Goal: Task Accomplishment & Management: Use online tool/utility

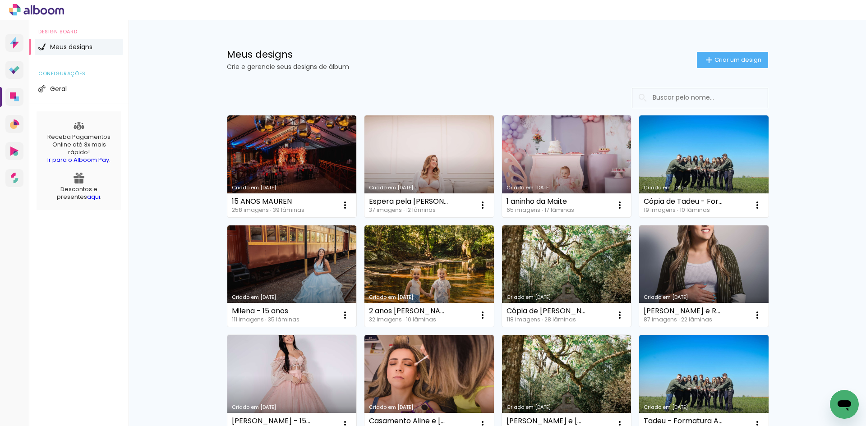
click at [560, 153] on link "Criado em [DATE]" at bounding box center [566, 166] width 129 height 102
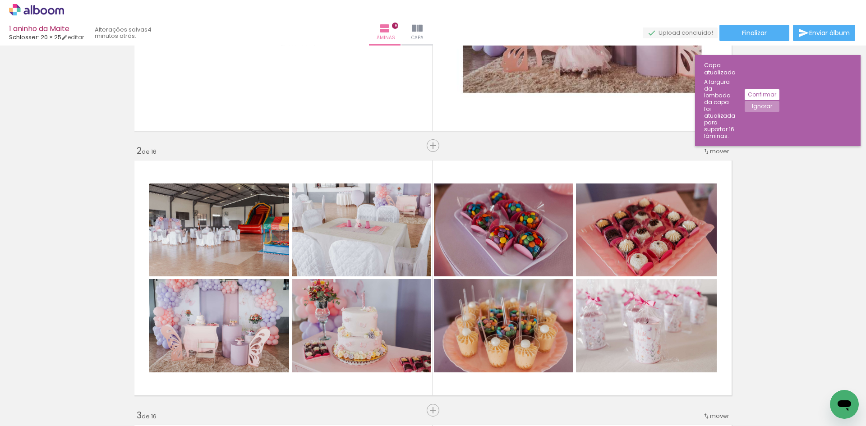
scroll to position [8145, 0]
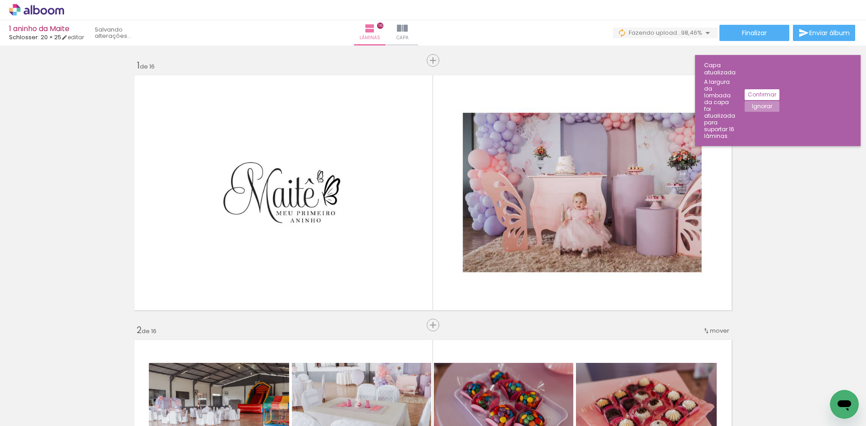
click at [761, 377] on iron-icon at bounding box center [758, 377] width 9 height 9
drag, startPoint x: 448, startPoint y: 31, endPoint x: 450, endPoint y: 41, distance: 11.0
click at [408, 31] on iron-icon at bounding box center [402, 28] width 11 height 11
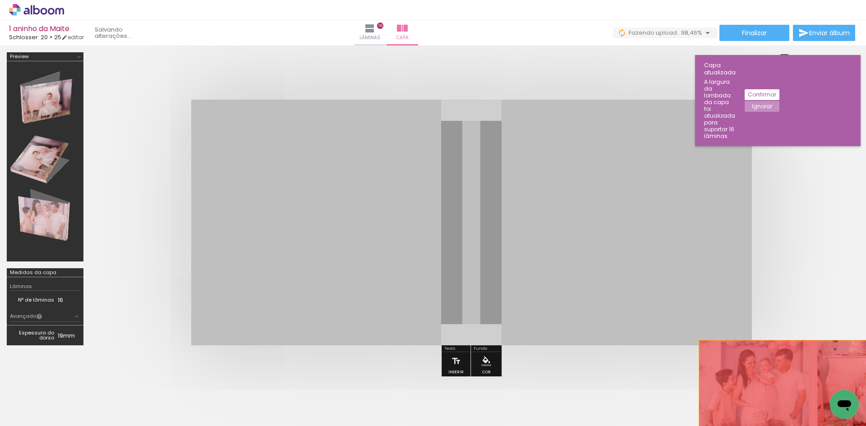
drag, startPoint x: 580, startPoint y: 210, endPoint x: 811, endPoint y: 400, distance: 299.3
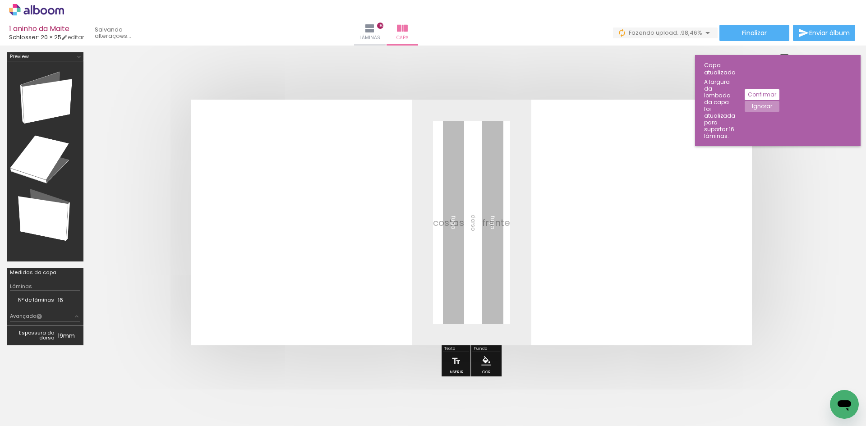
click at [763, 377] on iron-icon at bounding box center [758, 377] width 9 height 9
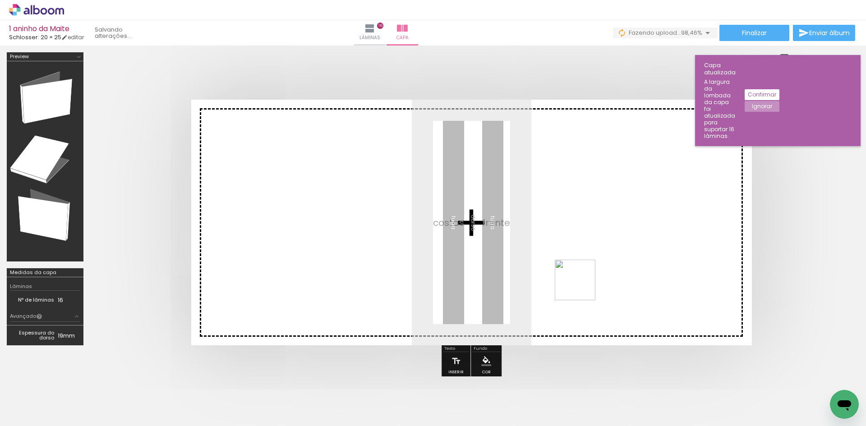
drag, startPoint x: 820, startPoint y: 396, endPoint x: 477, endPoint y: 253, distance: 372.0
click at [477, 253] on quentale-workspace at bounding box center [433, 213] width 866 height 426
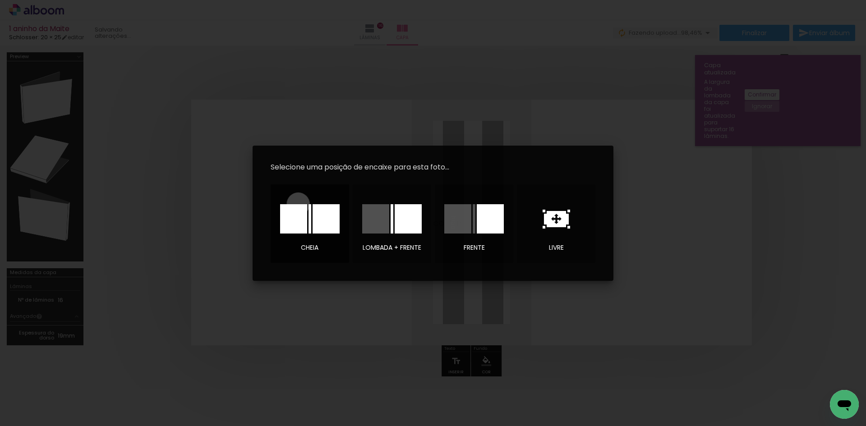
click at [298, 204] on div at bounding box center [309, 219] width 63 height 45
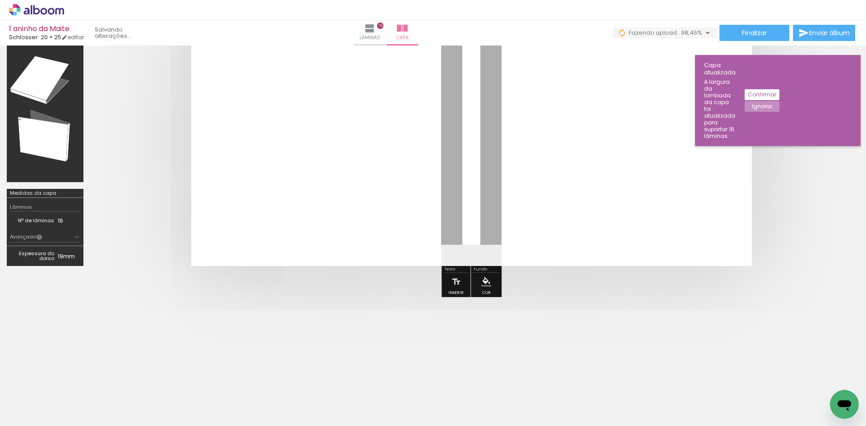
scroll to position [0, 2494]
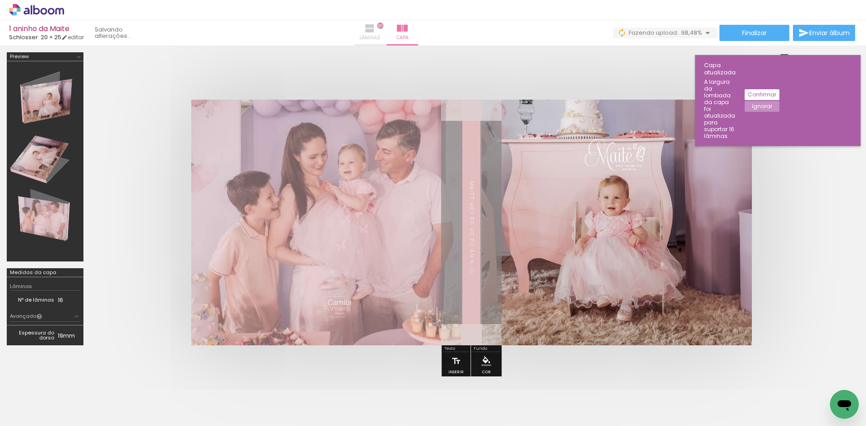
click at [375, 29] on iron-icon at bounding box center [369, 28] width 11 height 11
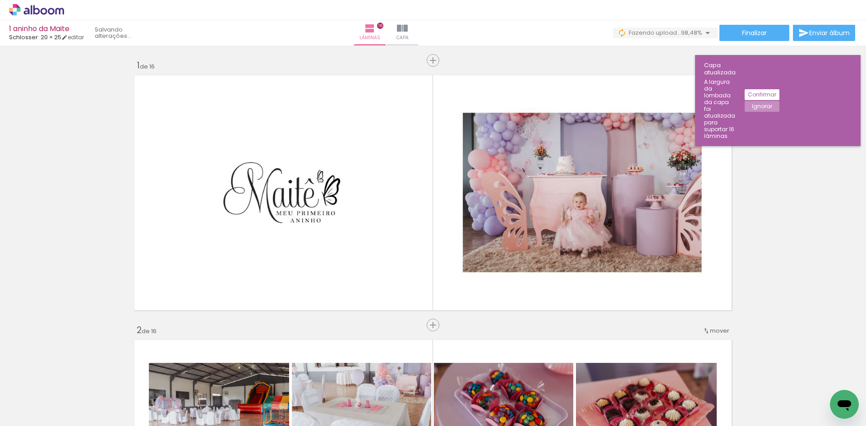
scroll to position [0, 2545]
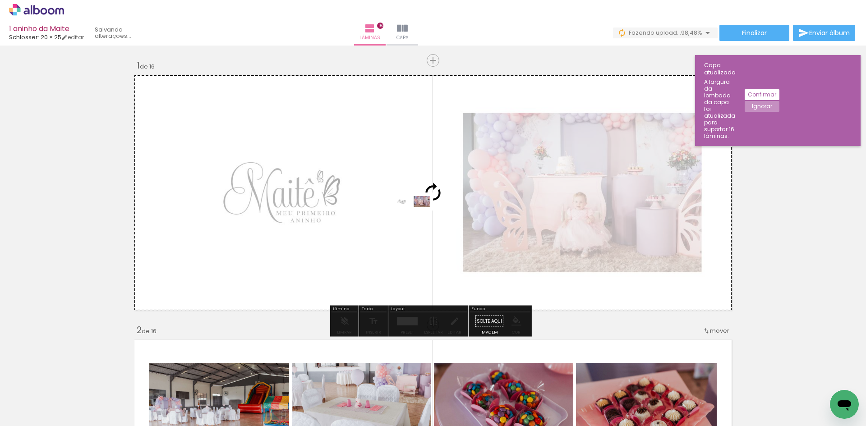
drag, startPoint x: 824, startPoint y: 402, endPoint x: 419, endPoint y: 221, distance: 444.3
click at [419, 221] on quentale-workspace at bounding box center [433, 213] width 866 height 426
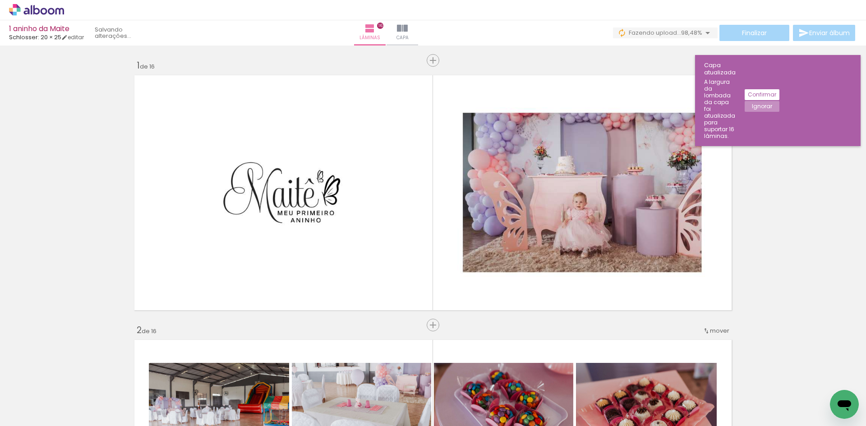
click at [761, 377] on iron-icon at bounding box center [758, 377] width 9 height 9
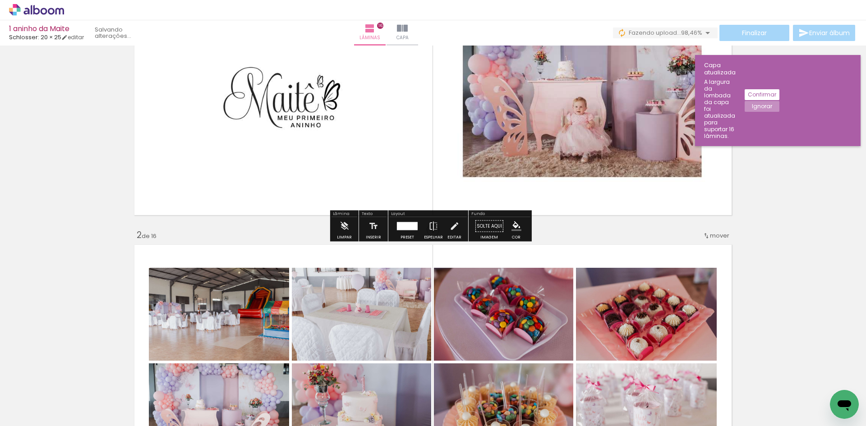
scroll to position [90, 0]
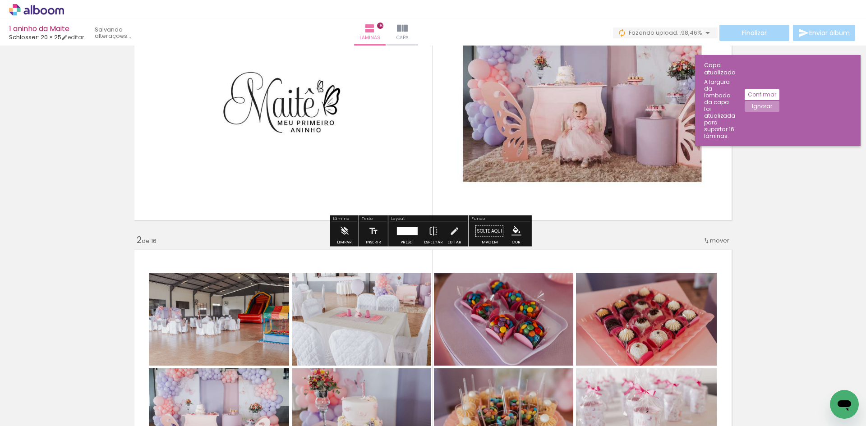
click at [0, 0] on slot "Ignorar" at bounding box center [0, 0] width 0 height 0
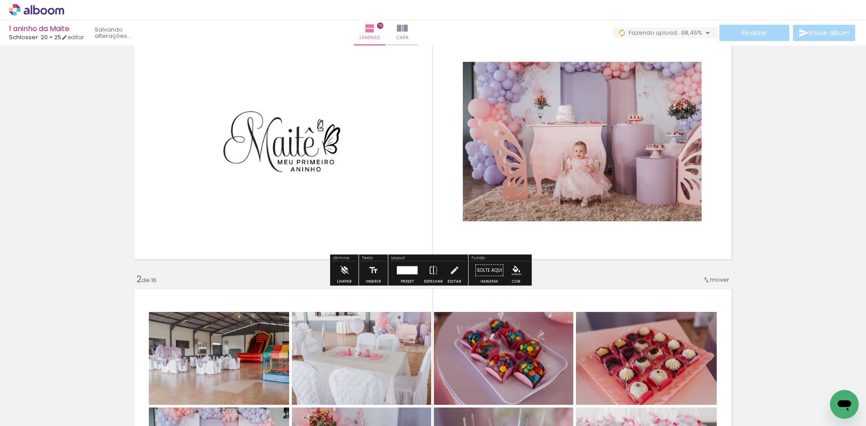
scroll to position [180, 0]
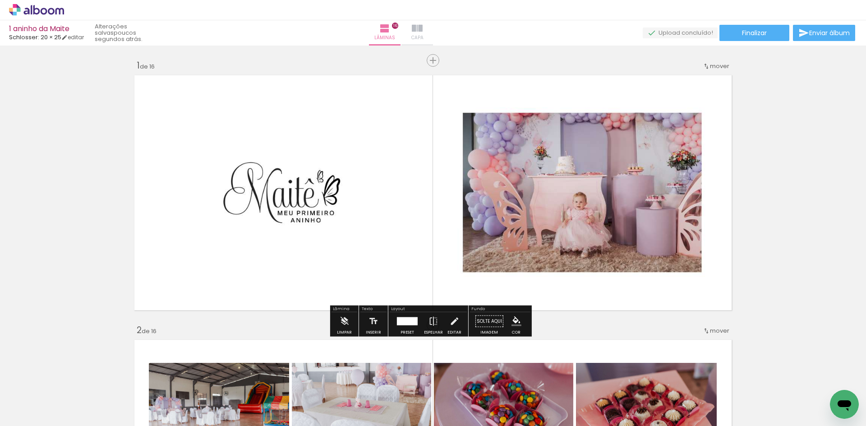
click at [423, 31] on iron-icon at bounding box center [417, 28] width 11 height 11
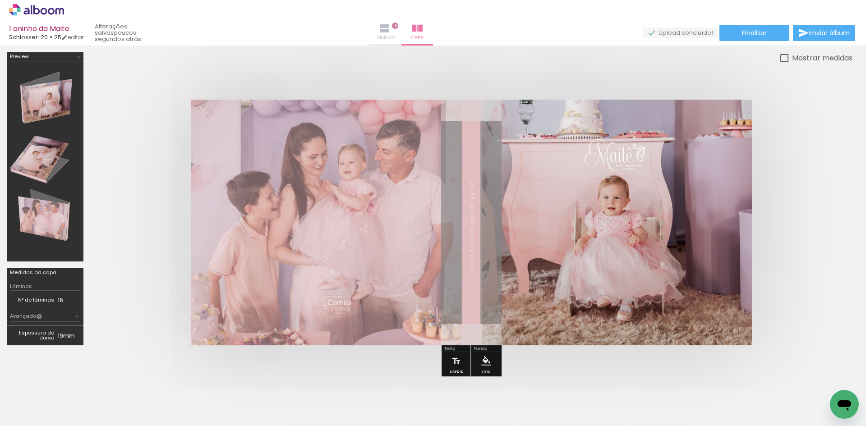
click at [390, 29] on iron-icon at bounding box center [384, 28] width 11 height 11
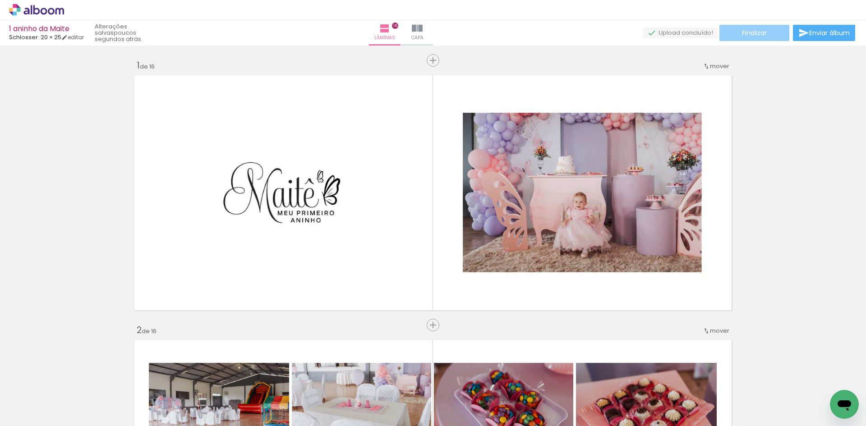
click at [727, 31] on paper-button "Finalizar" at bounding box center [754, 33] width 70 height 16
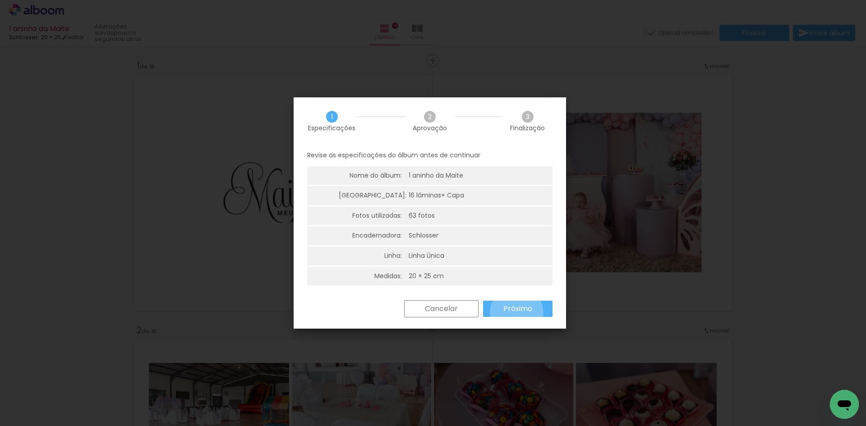
click at [0, 0] on slot "Próximo" at bounding box center [0, 0] width 0 height 0
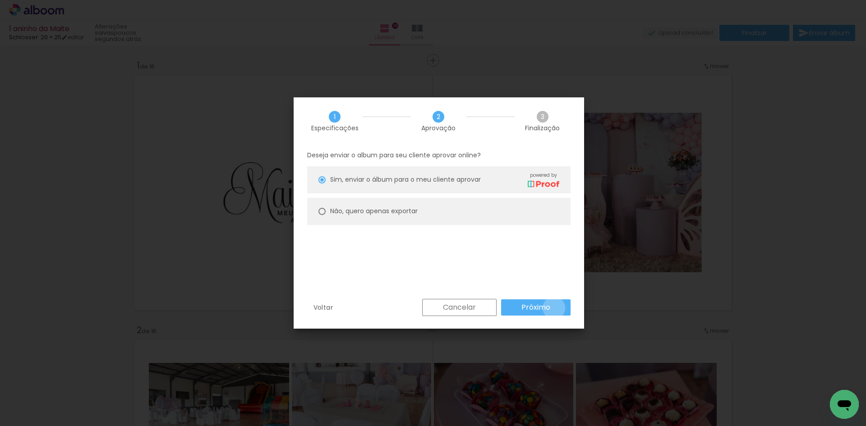
click at [554, 308] on paper-button "Próximo" at bounding box center [535, 307] width 69 height 16
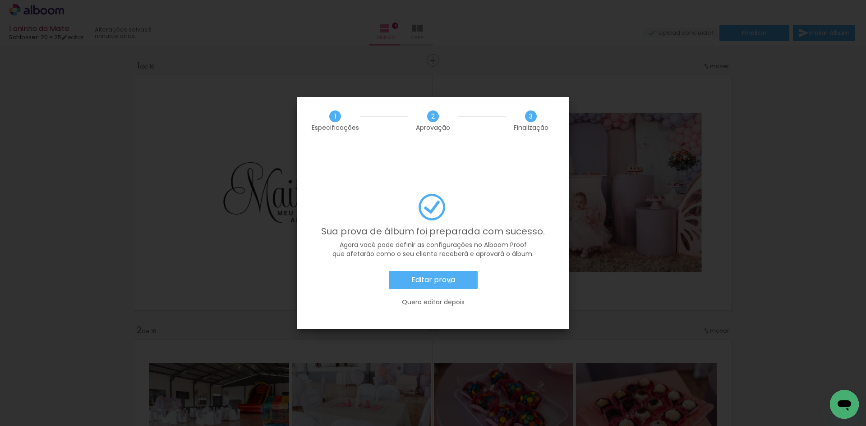
click at [0, 0] on slot "Editar prova" at bounding box center [0, 0] width 0 height 0
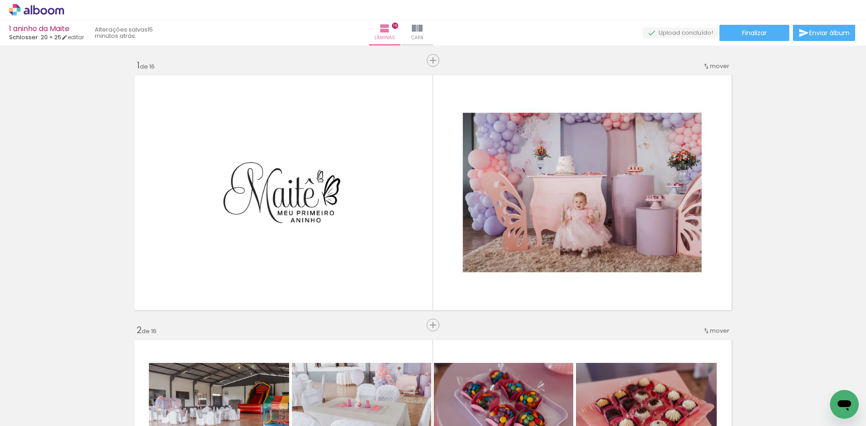
scroll to position [0, 2494]
